Goal: Find specific page/section: Locate a particular part of the current website

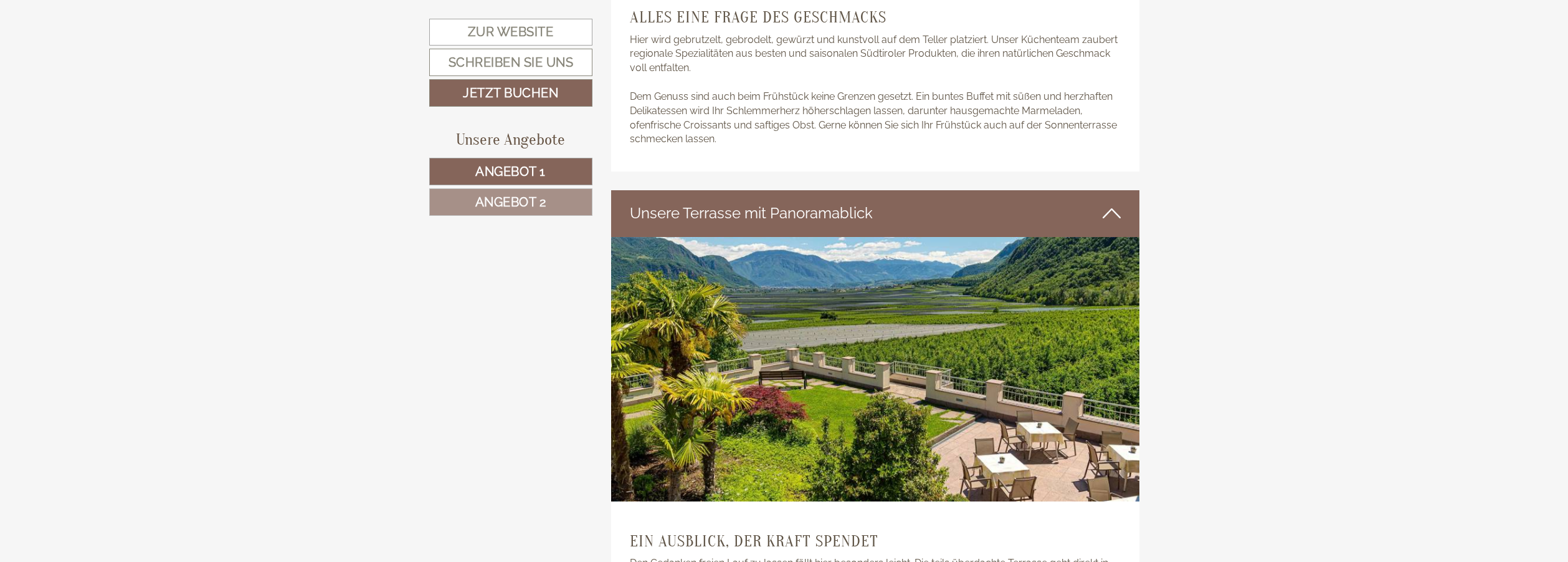
scroll to position [3017, 0]
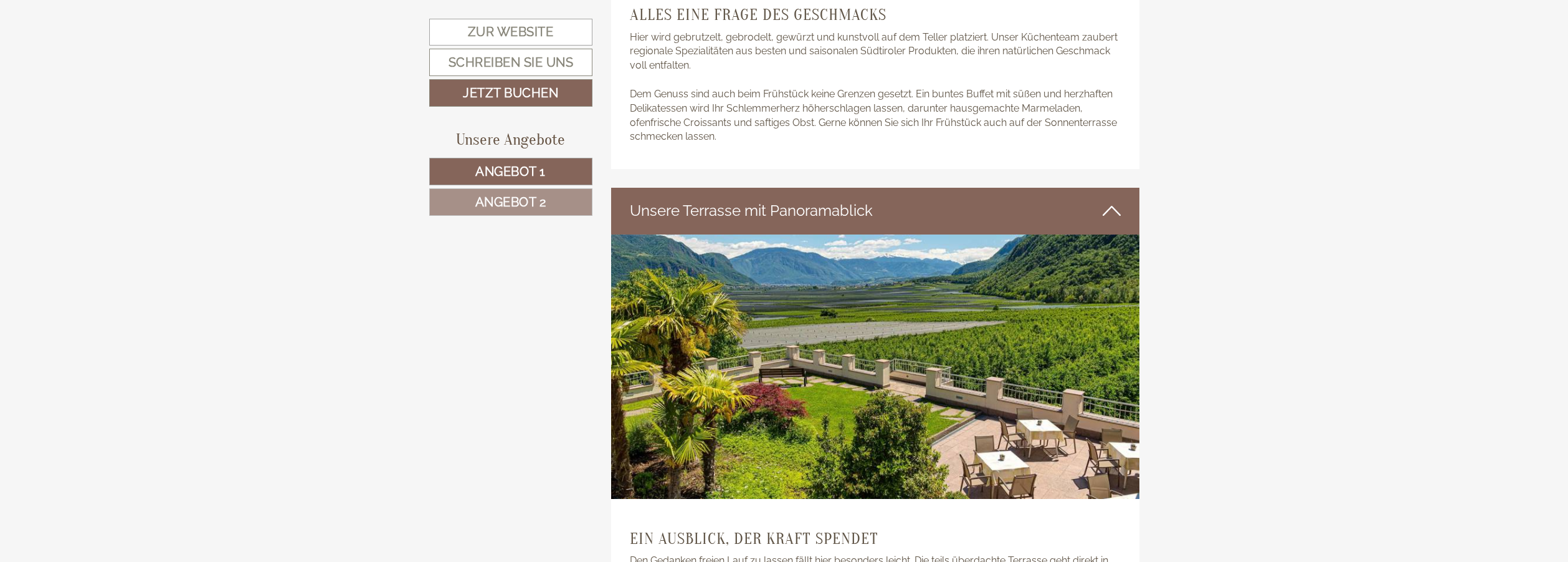
click at [1113, 210] on icon at bounding box center [1111, 211] width 18 height 22
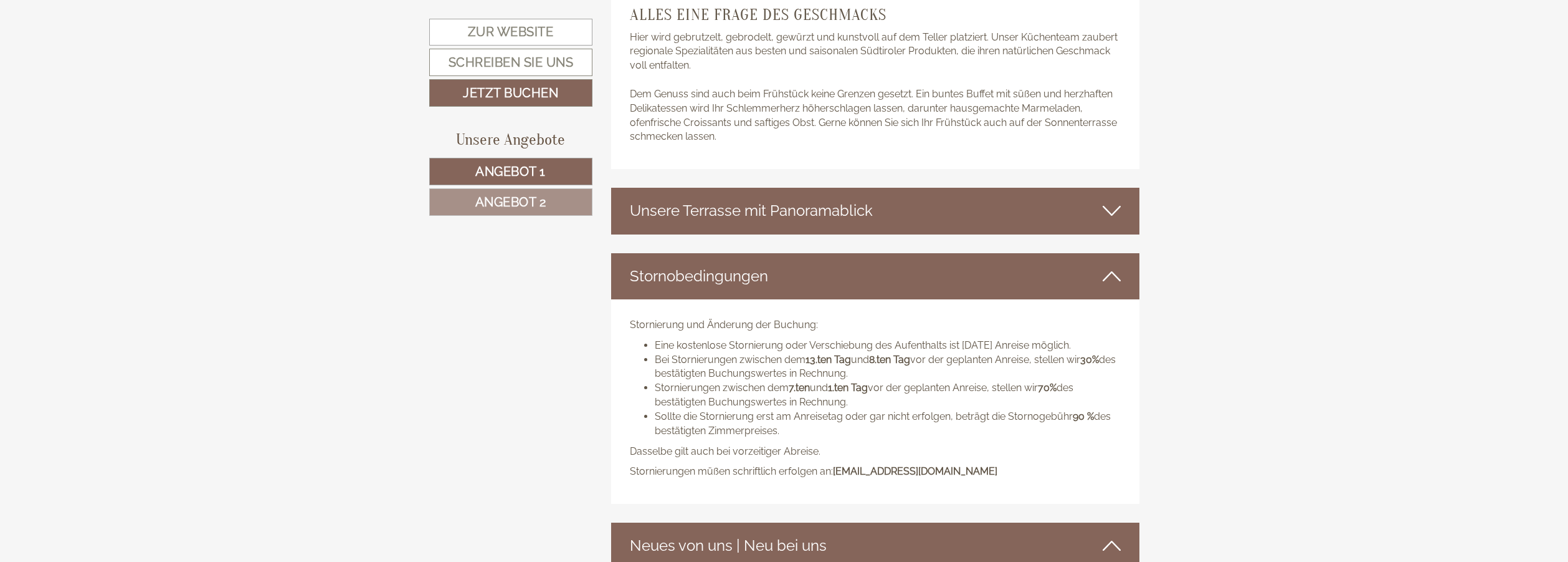
click at [1113, 210] on icon at bounding box center [1111, 211] width 18 height 22
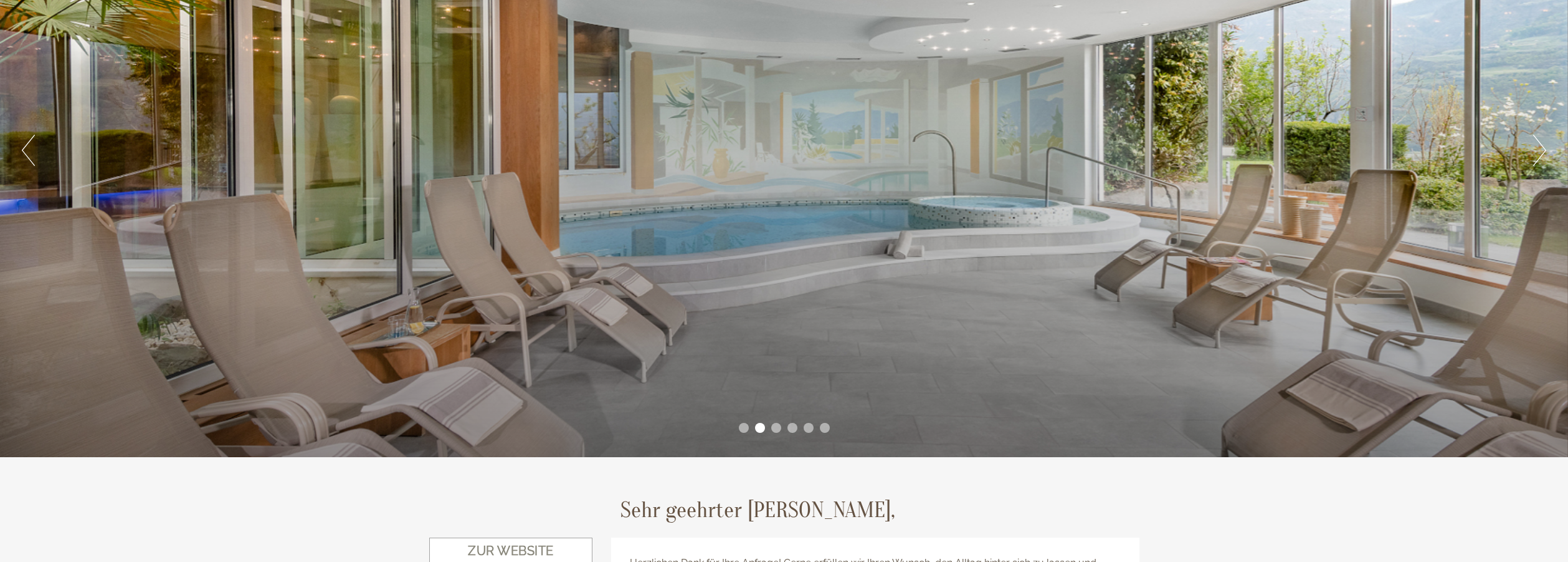
scroll to position [0, 0]
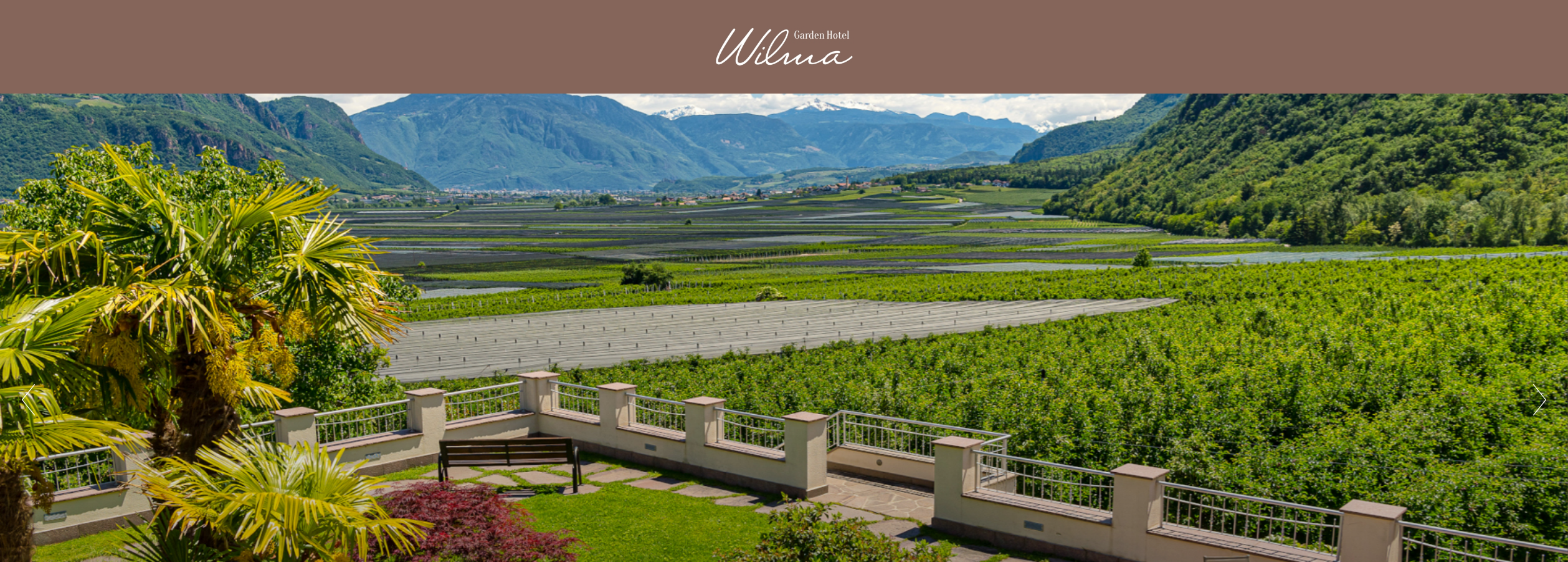
drag, startPoint x: 981, startPoint y: 63, endPoint x: 1327, endPoint y: 227, distance: 382.9
click at [1327, 227] on div "Previous Next 1 2 3 4 5 6" at bounding box center [784, 400] width 1568 height 613
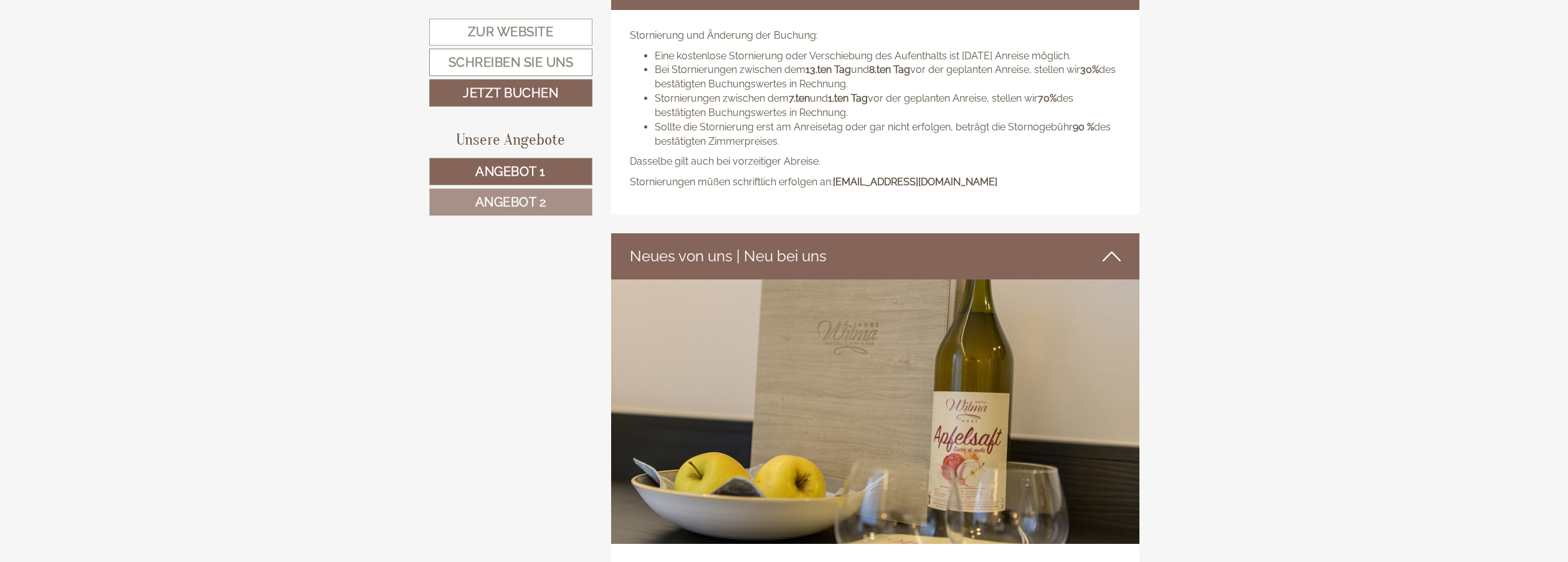
scroll to position [3826, 0]
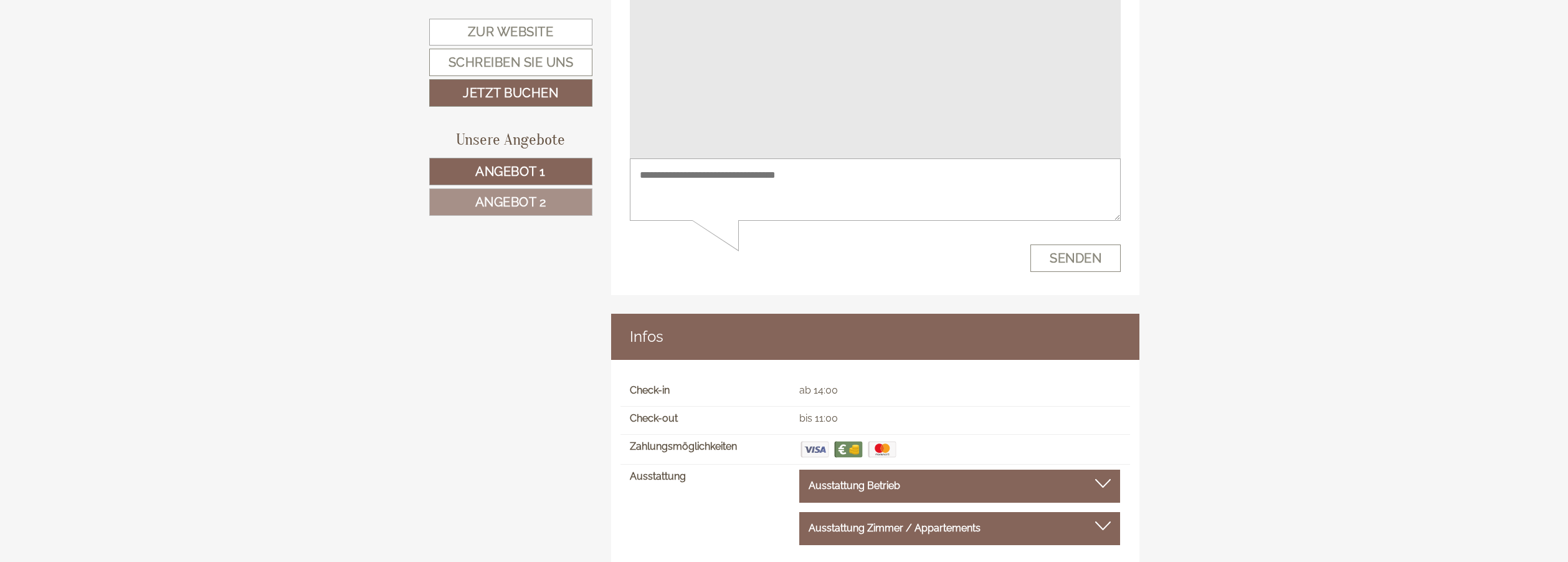
scroll to position [8805, 0]
